Goal: Check status: Check status

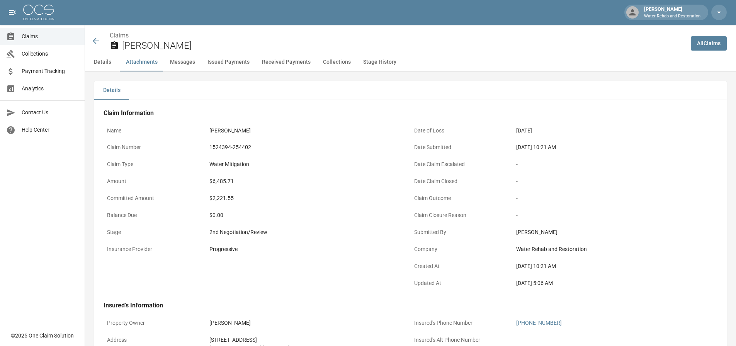
scroll to position [464, 0]
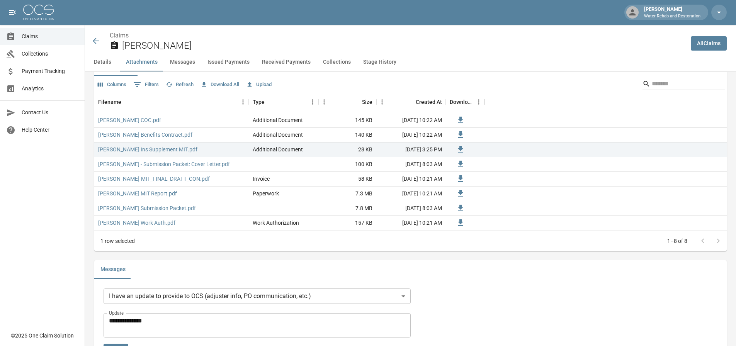
click at [96, 40] on icon at bounding box center [95, 40] width 9 height 9
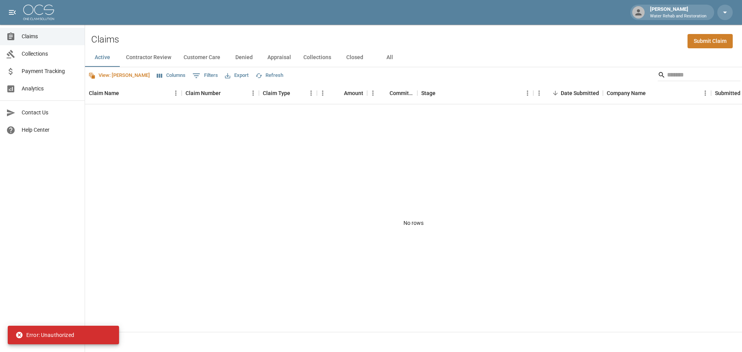
click at [32, 70] on span "Payment Tracking" at bounding box center [50, 71] width 57 height 8
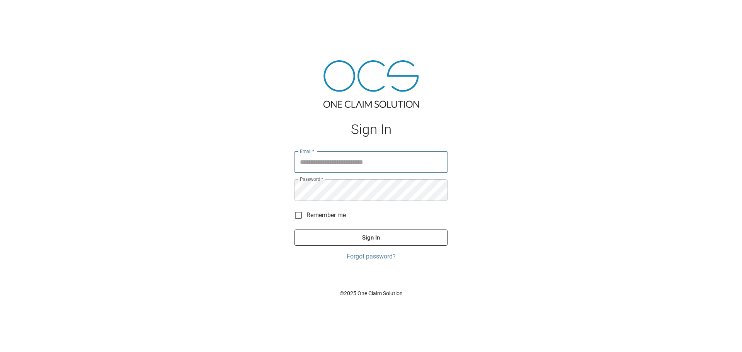
type input "**********"
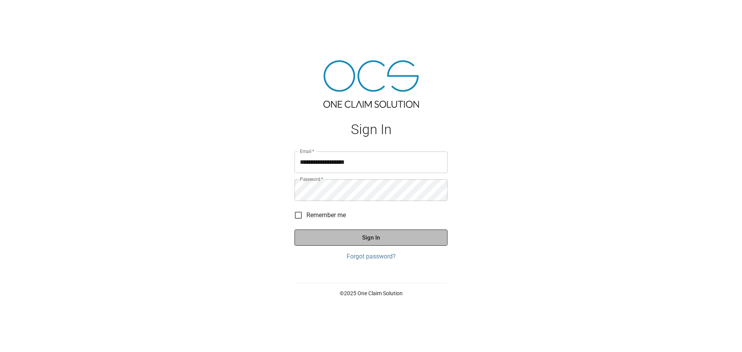
click at [362, 237] on button "Sign In" at bounding box center [370, 237] width 153 height 16
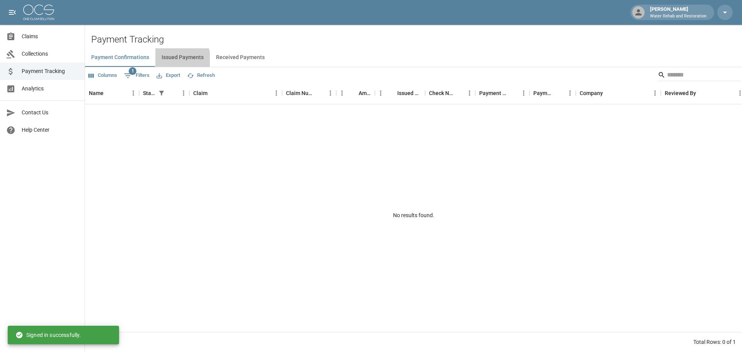
click at [175, 61] on button "Issued Payments" at bounding box center [182, 57] width 54 height 19
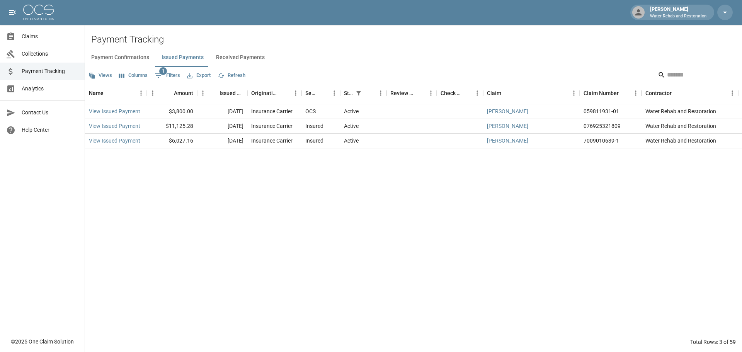
click at [34, 39] on span "Claims" at bounding box center [50, 36] width 57 height 8
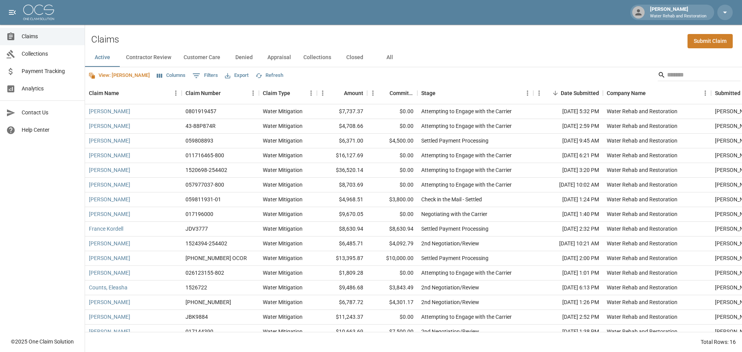
scroll to position [13, 0]
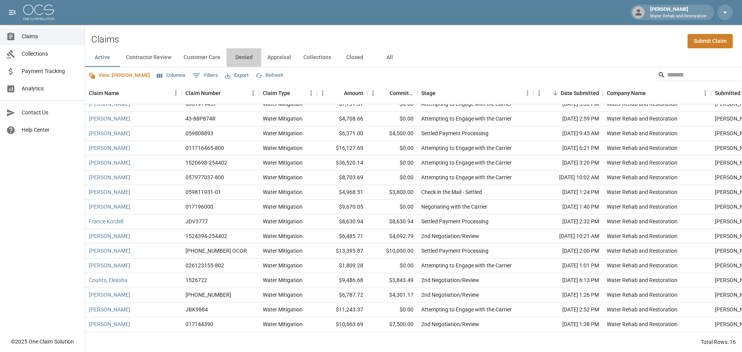
click at [246, 60] on button "Denied" at bounding box center [243, 57] width 35 height 19
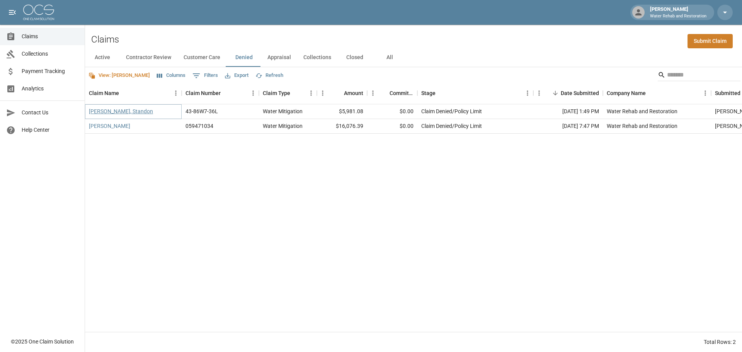
click at [109, 108] on link "[PERSON_NAME], Standon" at bounding box center [121, 111] width 64 height 8
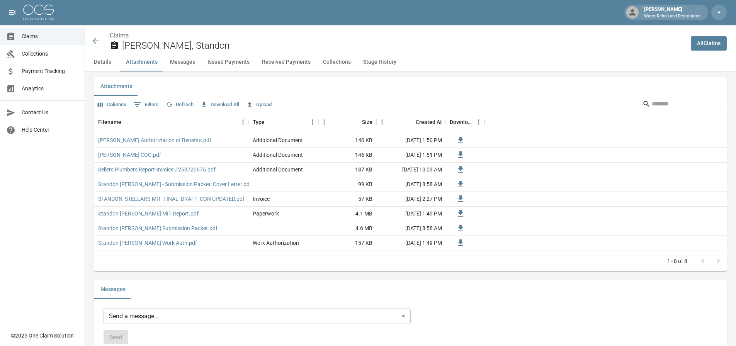
scroll to position [425, 0]
